Goal: Book appointment/travel/reservation

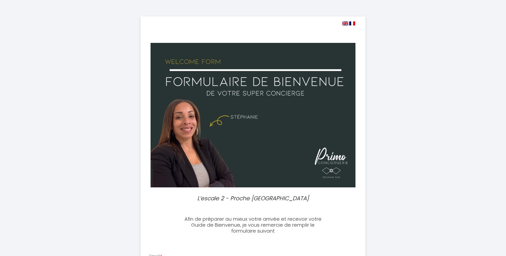
select select
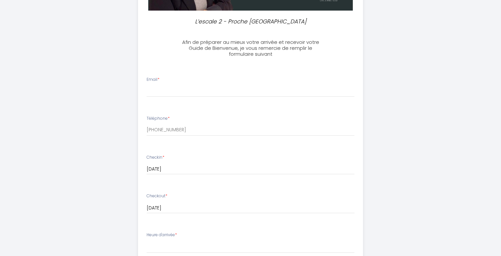
scroll to position [175, 0]
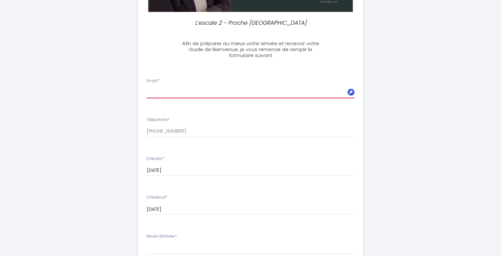
click at [155, 92] on input "Email *" at bounding box center [251, 92] width 208 height 12
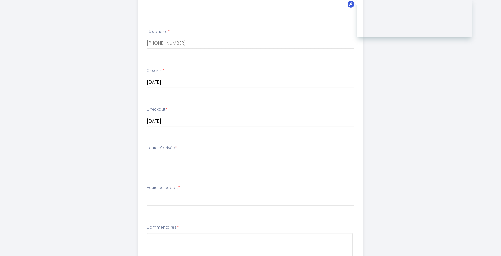
scroll to position [266, 0]
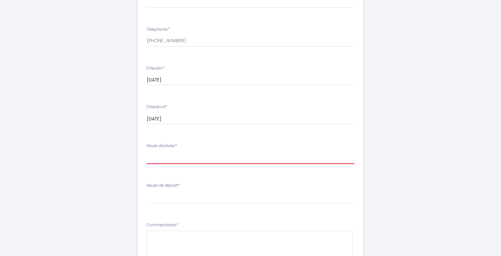
click at [154, 159] on select "16:00 16:30 17:00 17:30 18:00 18:30 19:00 19:30 20:00 20:30 21:00 21:30 22:00 2…" at bounding box center [251, 157] width 208 height 13
click at [165, 159] on select "16:00 16:30 17:00 17:30 18:00 18:30 19:00 19:30 20:00 20:30 21:00 21:30 22:00 2…" at bounding box center [251, 157] width 208 height 13
click at [156, 160] on select "16:00 16:30 17:00 17:30 18:00 18:30 19:00 19:30 20:00 20:30 21:00 21:30 22:00 2…" at bounding box center [251, 157] width 208 height 13
click at [160, 160] on select "16:00 16:30 17:00 17:30 18:00 18:30 19:00 19:30 20:00 20:30 21:00 21:30 22:00 2…" at bounding box center [251, 157] width 208 height 13
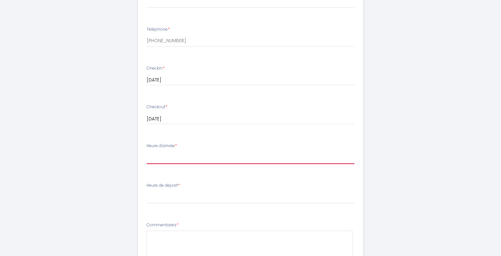
select select "16:00"
click at [147, 151] on select "16:00 16:30 17:00 17:30 18:00 18:30 19:00 19:30 20:00 20:30 21:00 21:30 22:00 2…" at bounding box center [251, 157] width 208 height 13
click at [156, 159] on select "16:00 16:30 17:00 17:30 18:00 18:30 19:00 19:30 20:00 20:30 21:00 21:30 22:00 2…" at bounding box center [251, 157] width 208 height 13
click at [147, 151] on select "16:00 16:30 17:00 17:30 18:00 18:30 19:00 19:30 20:00 20:30 21:00 21:30 22:00 2…" at bounding box center [251, 157] width 208 height 13
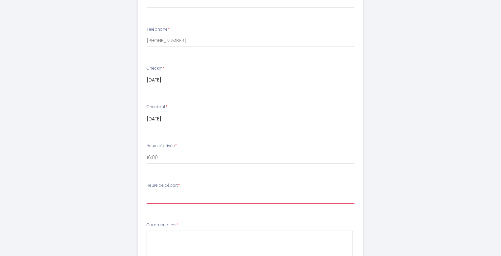
click at [159, 198] on select "00:00 00:30 01:00 01:30 02:00 02:30 03:00 03:30 04:00 04:30 05:00 05:30 06:00 0…" at bounding box center [251, 197] width 208 height 13
select select "10:00"
click at [147, 191] on select "00:00 00:30 01:00 01:30 02:00 02:30 03:00 03:30 04:00 04:30 05:00 05:30 06:00 0…" at bounding box center [251, 197] width 208 height 13
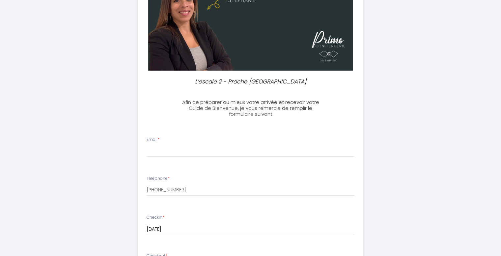
scroll to position [119, 0]
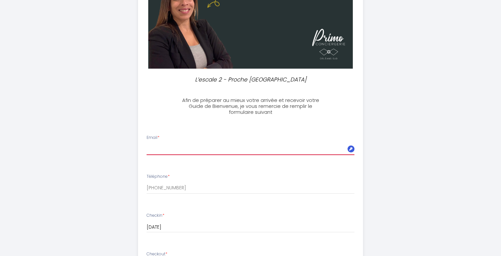
click at [153, 151] on input "Email *" at bounding box center [251, 149] width 208 height 12
type input "m"
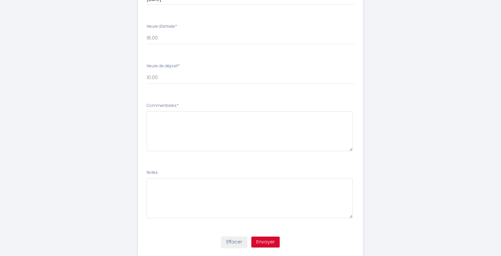
scroll to position [403, 0]
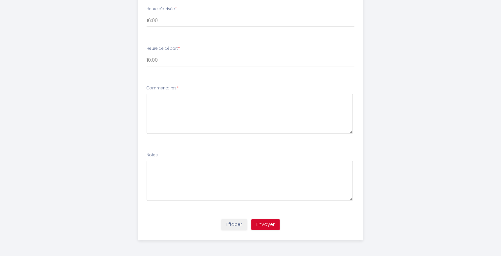
type input "[EMAIL_ADDRESS][DOMAIN_NAME]"
click at [265, 223] on button "Envoyer" at bounding box center [266, 224] width 28 height 11
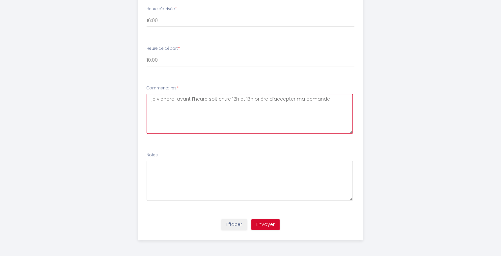
type textarea "je viendrai avant l'heure soit entre 12h et 13h prière d'accepter ma demande"
click at [265, 224] on button "Envoyer" at bounding box center [266, 224] width 28 height 11
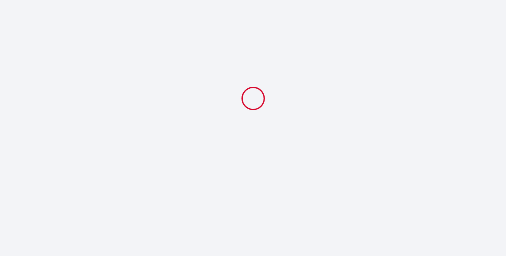
select select "10:00"
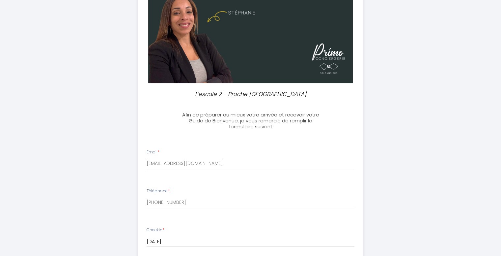
scroll to position [152, 0]
